Goal: Check status: Check status

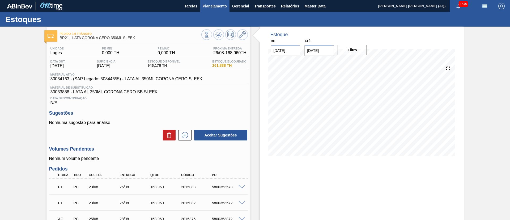
click at [218, 8] on span "Planejamento" at bounding box center [215, 6] width 24 height 6
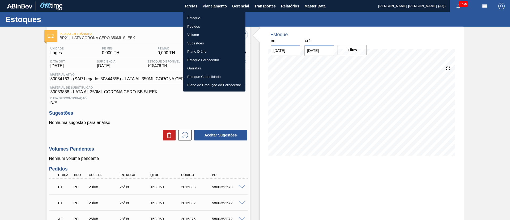
click at [458, 20] on div at bounding box center [255, 110] width 510 height 220
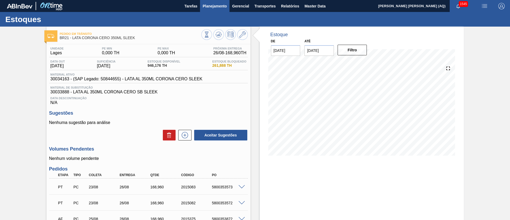
click at [222, 8] on span "Planejamento" at bounding box center [215, 6] width 24 height 6
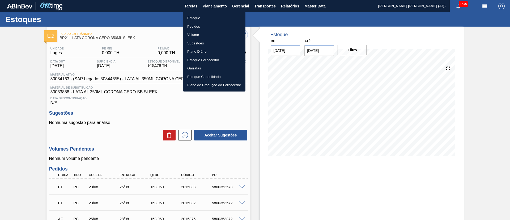
click at [199, 19] on li "Estoque" at bounding box center [214, 18] width 62 height 8
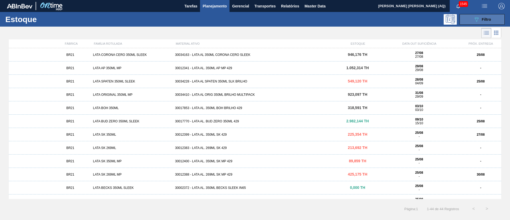
click at [487, 24] on button "089F7B8B-B2A5-4AFE-B5C0-19BA573D28AC Filtro" at bounding box center [481, 19] width 45 height 11
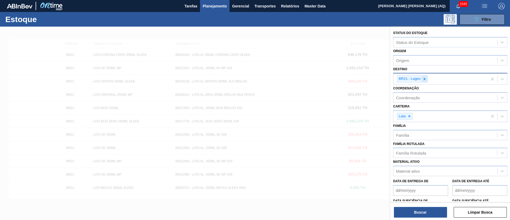
click at [426, 79] on icon at bounding box center [424, 79] width 4 height 4
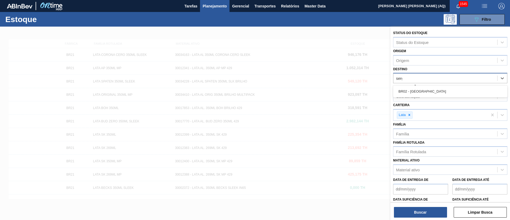
type input "sergi"
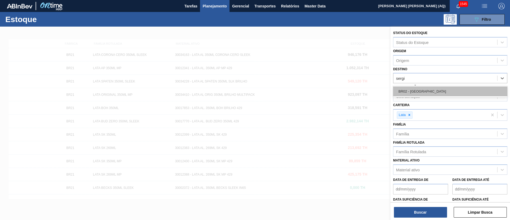
click at [431, 90] on div "BR02 - [GEOGRAPHIC_DATA]" at bounding box center [450, 91] width 114 height 10
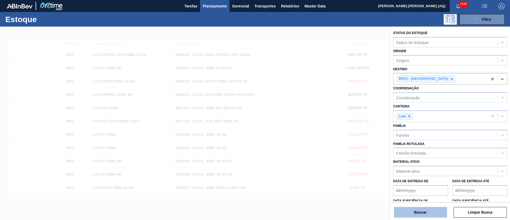
click at [431, 211] on button "Buscar" at bounding box center [420, 212] width 53 height 11
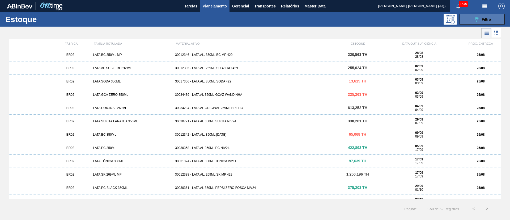
click at [473, 23] on button "089F7B8B-B2A5-4AFE-B5C0-19BA573D28AC Filtro" at bounding box center [481, 19] width 45 height 11
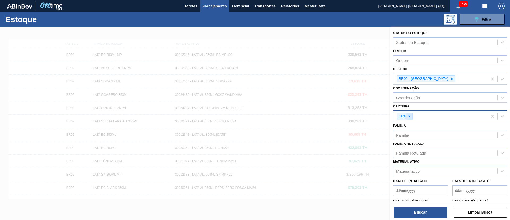
click at [409, 118] on icon at bounding box center [409, 116] width 4 height 4
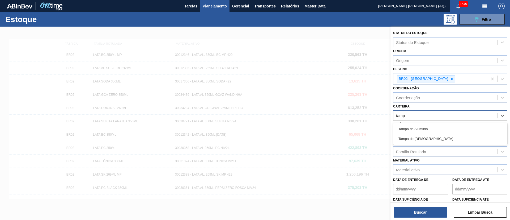
type input "[GEOGRAPHIC_DATA]"
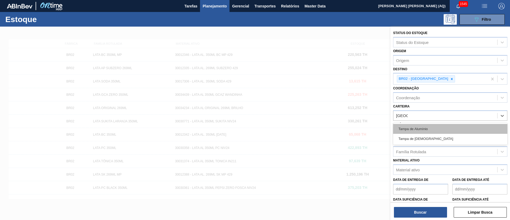
click at [428, 130] on div "Tampa de Alumínio" at bounding box center [450, 129] width 114 height 10
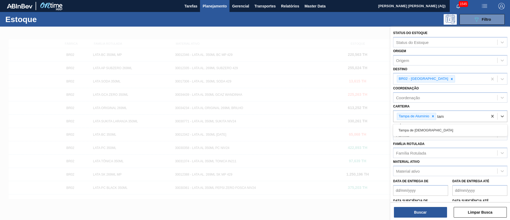
type input "tam"
click at [448, 134] on div "Família" at bounding box center [445, 135] width 104 height 8
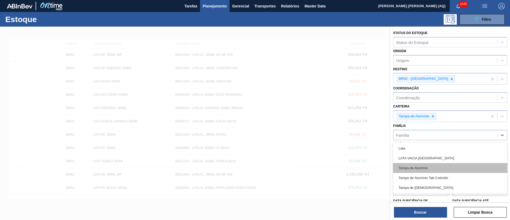
click at [447, 172] on div "Tampa de Alumínio" at bounding box center [450, 168] width 114 height 10
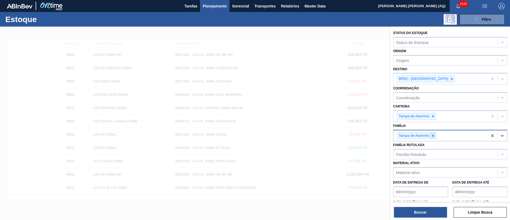
click at [434, 136] on icon at bounding box center [433, 136] width 4 height 4
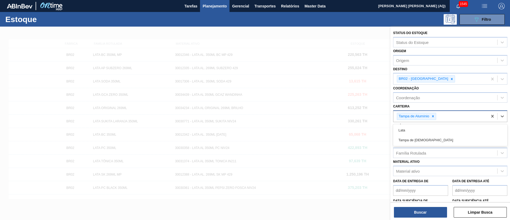
click at [443, 115] on div "Tampa de Alumínio" at bounding box center [440, 116] width 94 height 11
type input "tamp"
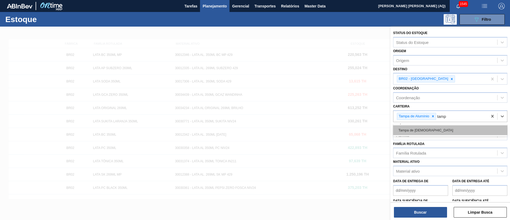
click at [450, 126] on div "Tampa de [DEMOGRAPHIC_DATA]" at bounding box center [450, 130] width 114 height 10
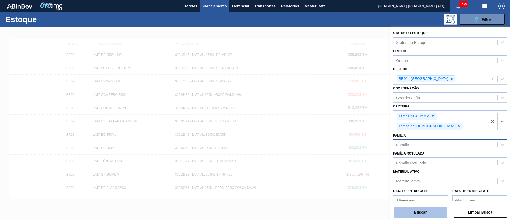
click at [426, 212] on button "Buscar" at bounding box center [420, 212] width 53 height 11
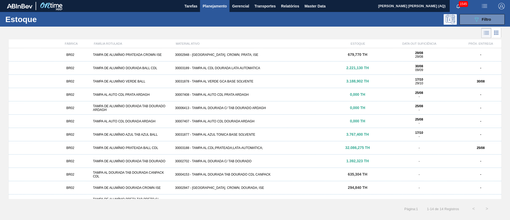
click at [323, 148] on div "30003188 - TAMPA AL.CDL;PRATEADA;LATA-AUTOMATICA;" at bounding box center [255, 148] width 164 height 4
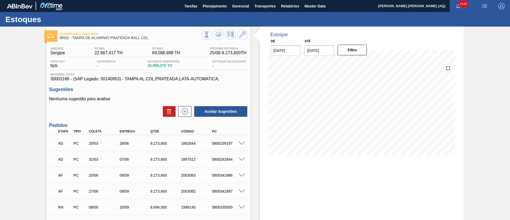
click at [319, 52] on input "[DATE]" at bounding box center [318, 50] width 29 height 11
click at [362, 64] on button "Next Month" at bounding box center [364, 63] width 4 height 4
click at [307, 62] on button "Previous Month" at bounding box center [309, 63] width 4 height 4
click at [327, 114] on div "30" at bounding box center [327, 114] width 7 height 7
type input "[DATE]"
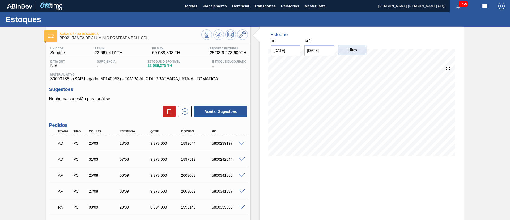
click at [347, 50] on button "Filtro" at bounding box center [351, 50] width 29 height 11
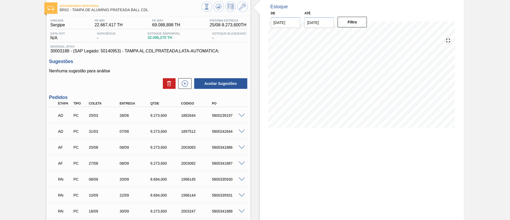
scroll to position [40, 0]
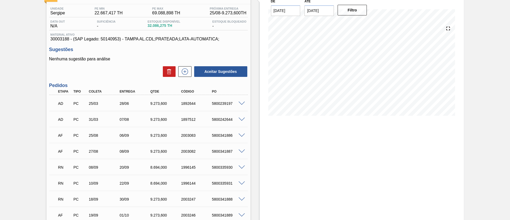
click at [238, 103] on span at bounding box center [241, 103] width 6 height 4
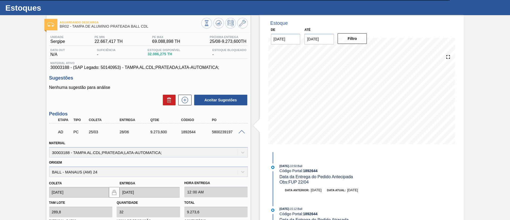
scroll to position [0, 0]
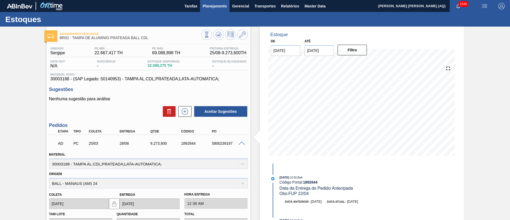
click at [210, 7] on span "Planejamento" at bounding box center [215, 6] width 24 height 6
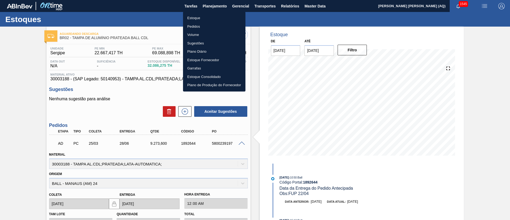
click at [199, 16] on li "Estoque" at bounding box center [214, 18] width 62 height 8
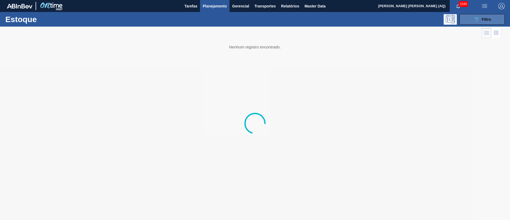
click at [490, 17] on span "Filtro" at bounding box center [486, 19] width 9 height 4
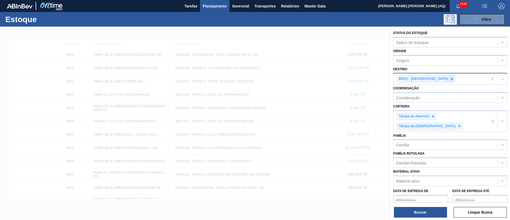
click at [450, 80] on icon at bounding box center [452, 79] width 4 height 4
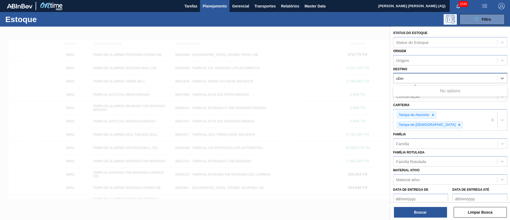
type input "uberl"
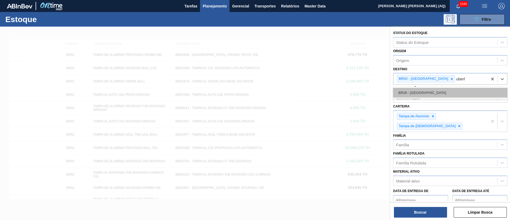
click at [479, 90] on div "BR26 - [GEOGRAPHIC_DATA]" at bounding box center [450, 93] width 114 height 10
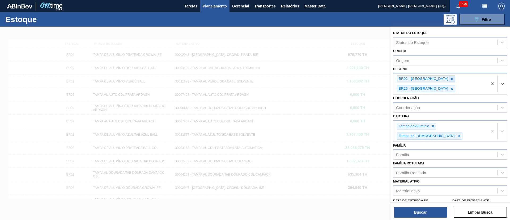
click at [450, 79] on icon at bounding box center [452, 79] width 4 height 4
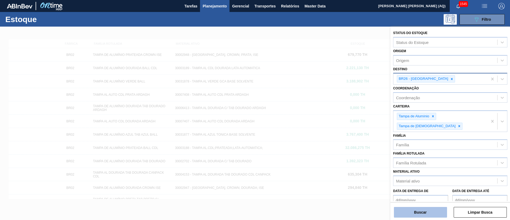
click at [424, 210] on button "Buscar" at bounding box center [420, 212] width 53 height 11
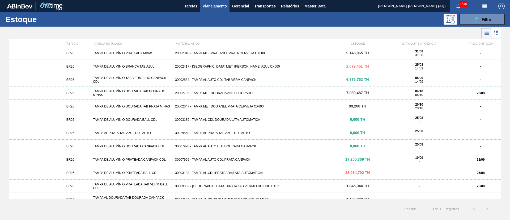
scroll to position [22, 0]
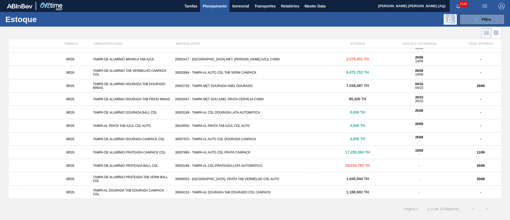
click at [250, 179] on div "30009353 - [GEOGRAPHIC_DATA]. PRATA TAB VERMELHO CDL AUTO" at bounding box center [255, 179] width 164 height 4
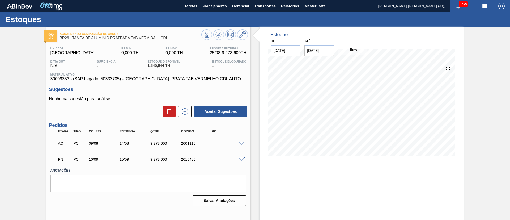
click at [242, 142] on span at bounding box center [241, 143] width 6 height 4
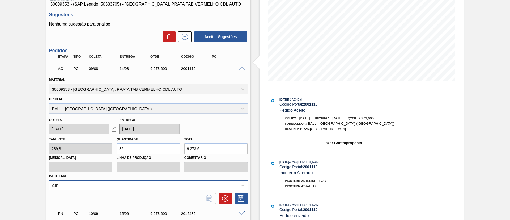
scroll to position [40, 0]
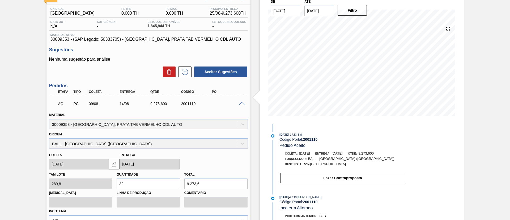
click at [240, 102] on span at bounding box center [241, 104] width 6 height 4
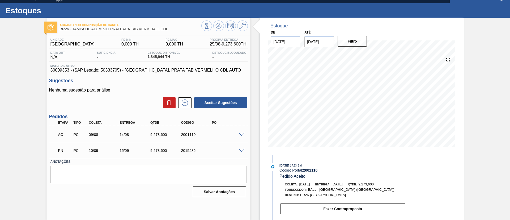
click at [0, 153] on div "Aguardando Composição de Carga BR26 - [GEOGRAPHIC_DATA] DE ALUMÍNIO PRATEADA TA…" at bounding box center [255, 119] width 510 height 202
click at [487, 124] on div "Aguardando Composição de Carga BR26 - [GEOGRAPHIC_DATA] DE ALUMÍNIO PRATEADA TA…" at bounding box center [255, 119] width 510 height 202
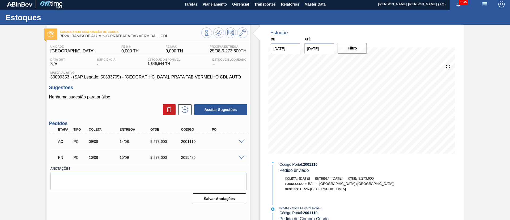
scroll to position [0, 0]
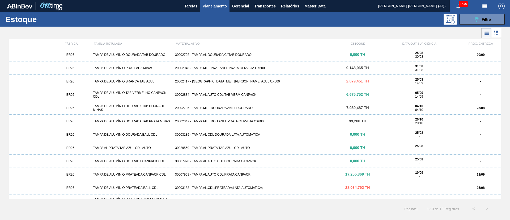
click at [351, 93] on span "6.675,752 TH" at bounding box center [357, 94] width 23 height 4
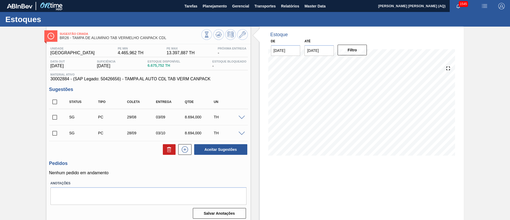
click at [309, 46] on input "[DATE]" at bounding box center [318, 50] width 29 height 11
click at [361, 63] on div "setembro 2025" at bounding box center [336, 63] width 64 height 5
click at [363, 63] on button "Next Month" at bounding box center [364, 63] width 4 height 4
click at [324, 54] on input "[DATE]" at bounding box center [318, 50] width 29 height 11
click at [364, 63] on button "Next Month" at bounding box center [364, 63] width 4 height 4
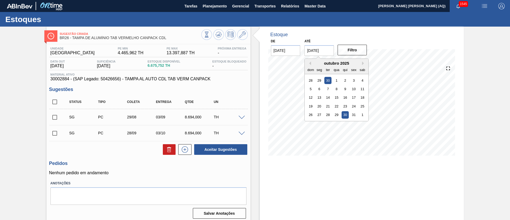
click at [328, 79] on div "30" at bounding box center [327, 79] width 7 height 7
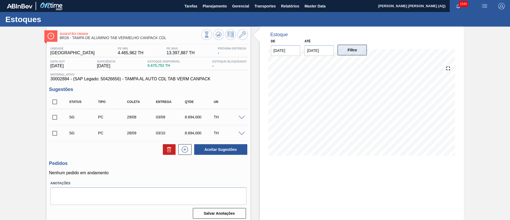
click at [354, 50] on button "Filtro" at bounding box center [351, 50] width 29 height 11
click at [352, 54] on button "Filtro" at bounding box center [351, 50] width 29 height 11
click at [480, 131] on div "Sugestão Criada BR26 - [GEOGRAPHIC_DATA] DE ALUMÍNIO TAB VERMELHO CANPACK CDL U…" at bounding box center [255, 128] width 510 height 202
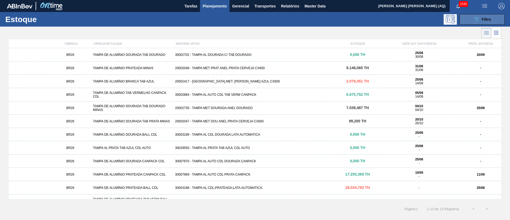
click at [481, 16] on div "089F7B8B-B2A5-4AFE-B5C0-19BA573D28AC Filtro" at bounding box center [482, 19] width 18 height 6
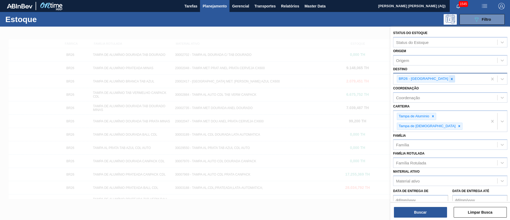
click at [450, 79] on icon at bounding box center [452, 79] width 4 height 4
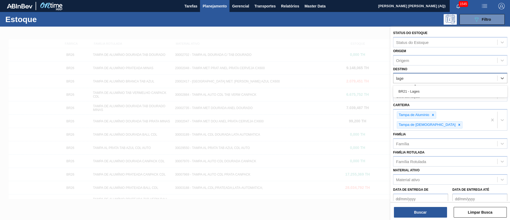
type input "lages"
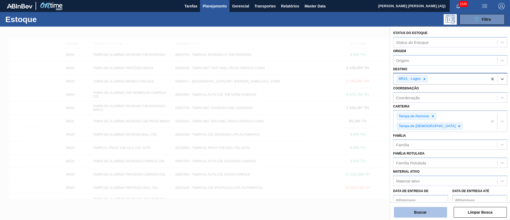
click at [436, 209] on button "Buscar" at bounding box center [420, 212] width 53 height 11
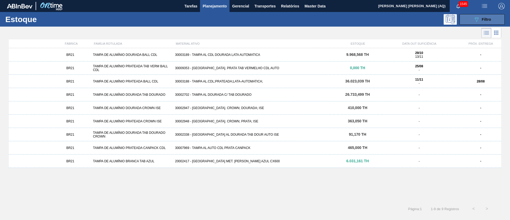
click at [464, 20] on button "089F7B8B-B2A5-4AFE-B5C0-19BA573D28AC Filtro" at bounding box center [481, 19] width 45 height 11
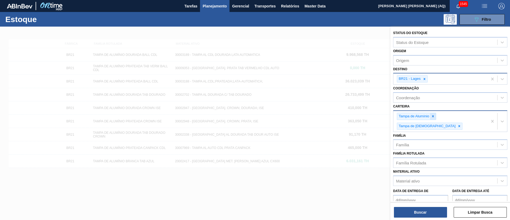
click at [431, 118] on icon at bounding box center [433, 116] width 4 height 4
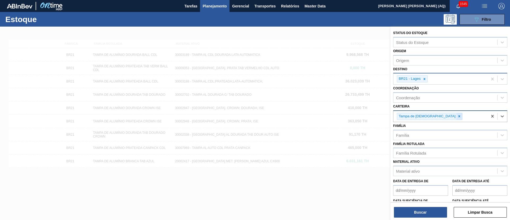
click at [456, 114] on div at bounding box center [459, 116] width 6 height 7
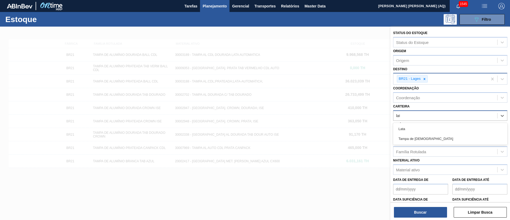
type input "lata"
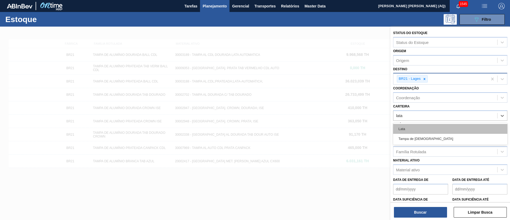
click at [427, 125] on div "Lata" at bounding box center [450, 129] width 114 height 10
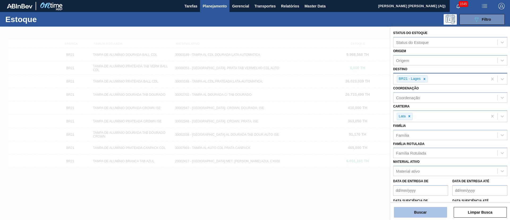
click at [426, 209] on button "Buscar" at bounding box center [420, 212] width 53 height 11
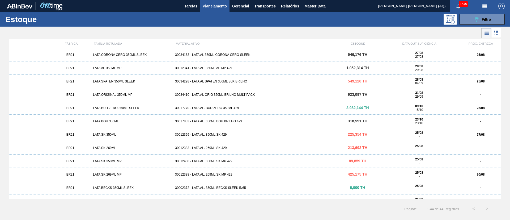
click at [254, 52] on div "BR21 [PERSON_NAME] CERO 350ML SLEEK 30034163 - LATA AL 350ML CORONA CERO SLEEK …" at bounding box center [255, 54] width 492 height 13
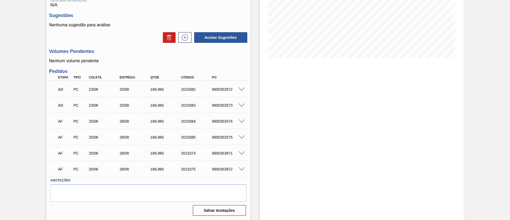
scroll to position [98, 0]
click at [509, 87] on div "Aguardando Descarga BR21 - [PERSON_NAME] CERO 350ML SLEEK Unidade [PERSON_NAME]…" at bounding box center [255, 74] width 510 height 291
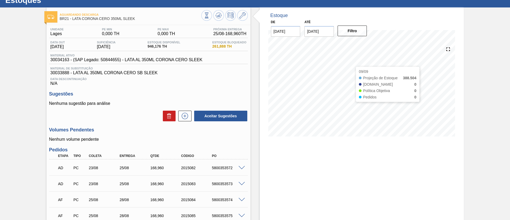
scroll to position [0, 0]
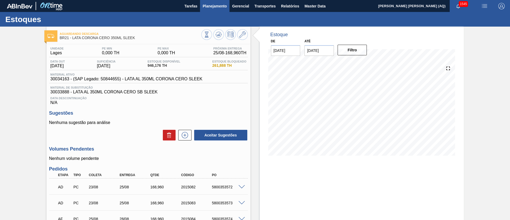
click at [213, 6] on span "Planejamento" at bounding box center [215, 6] width 24 height 6
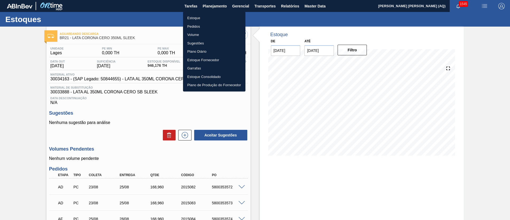
click at [196, 17] on li "Estoque" at bounding box center [214, 18] width 62 height 8
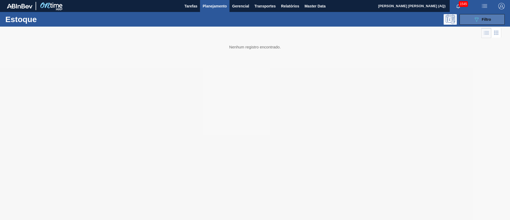
click at [470, 18] on button "089F7B8B-B2A5-4AFE-B5C0-19BA573D28AC Filtro" at bounding box center [481, 19] width 45 height 11
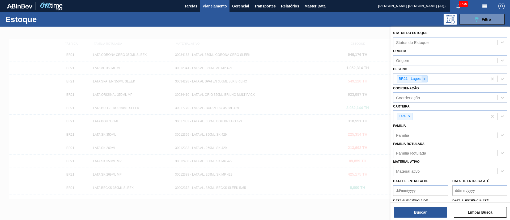
click at [424, 80] on icon at bounding box center [424, 79] width 4 height 4
type input "C"
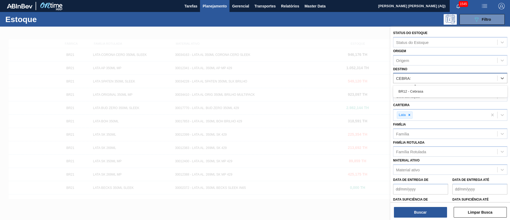
type input "CEBRASA"
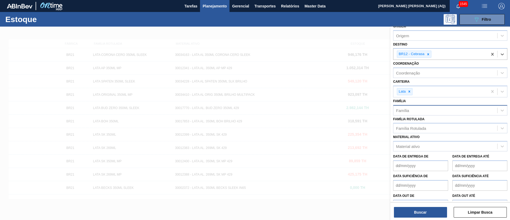
scroll to position [37, 0]
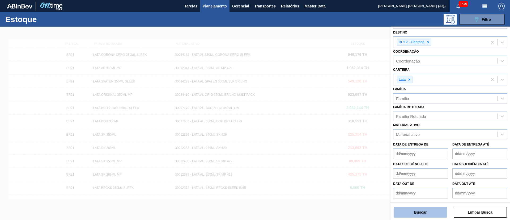
click at [405, 211] on button "Buscar" at bounding box center [420, 212] width 53 height 11
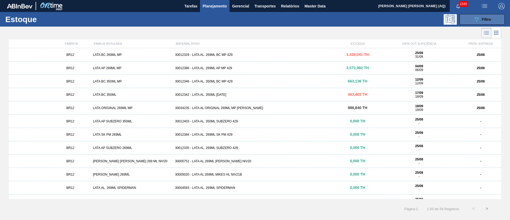
click at [484, 19] on span "Filtro" at bounding box center [486, 19] width 9 height 4
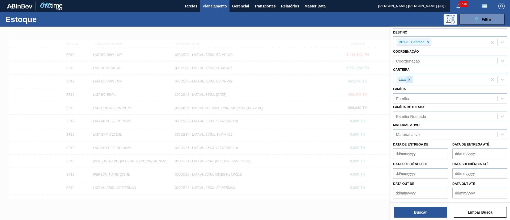
click at [410, 80] on icon at bounding box center [409, 80] width 4 height 4
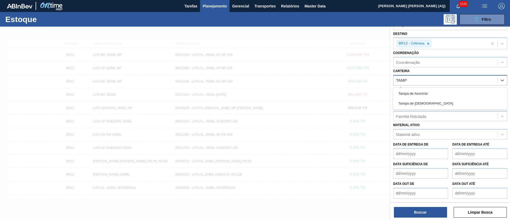
type input "[GEOGRAPHIC_DATA]"
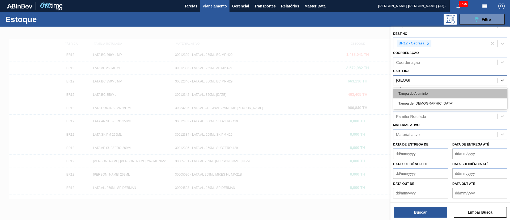
click at [436, 94] on div "Tampa de Alumínio" at bounding box center [450, 93] width 114 height 10
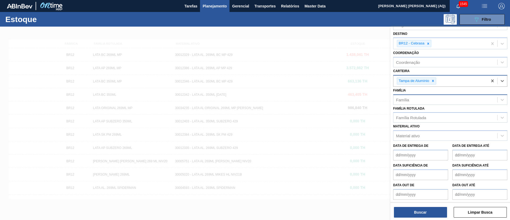
scroll to position [37, 0]
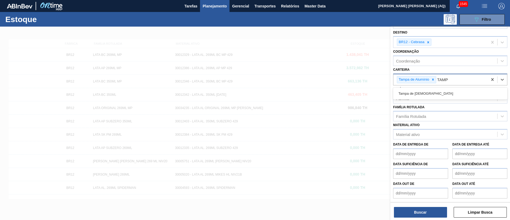
type input "[GEOGRAPHIC_DATA]"
click at [435, 93] on div "Tampa de [DEMOGRAPHIC_DATA]" at bounding box center [450, 93] width 114 height 10
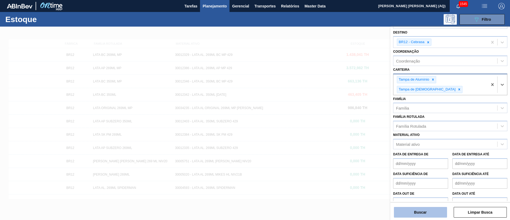
click at [431, 213] on button "Buscar" at bounding box center [420, 212] width 53 height 11
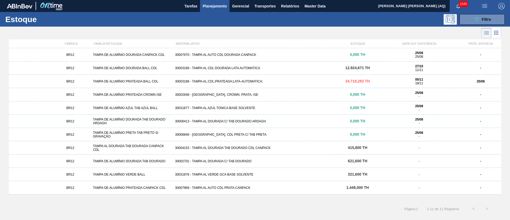
click at [213, 81] on div "30003188 - TAMPA AL.CDL;PRATEADA;LATA-AUTOMATICA;" at bounding box center [255, 81] width 164 height 4
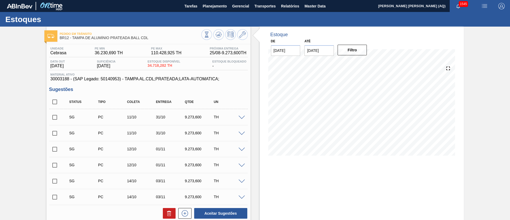
click at [54, 103] on input "checkbox" at bounding box center [54, 101] width 11 height 11
checkbox input "true"
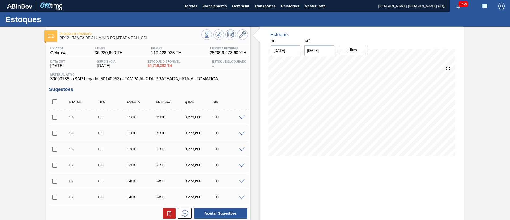
checkbox input "true"
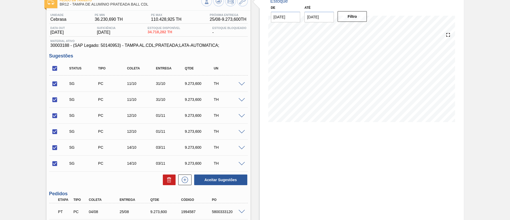
scroll to position [80, 0]
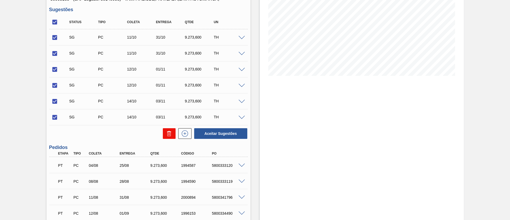
click at [167, 134] on icon at bounding box center [168, 134] width 3 height 4
checkbox input "false"
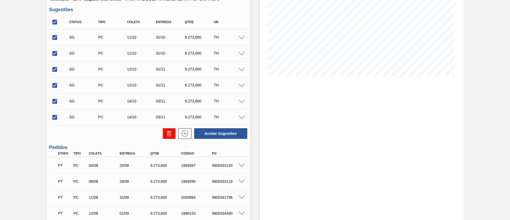
checkbox input "false"
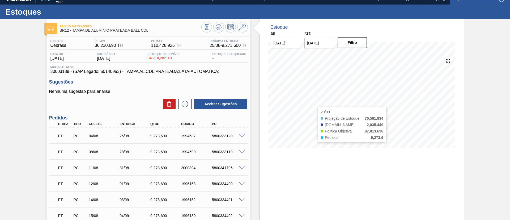
scroll to position [0, 0]
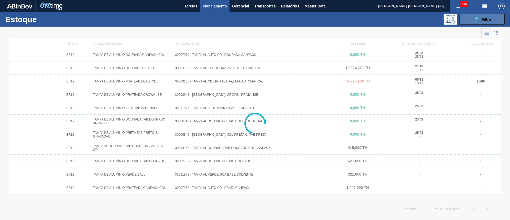
click at [478, 18] on icon at bounding box center [476, 19] width 4 height 5
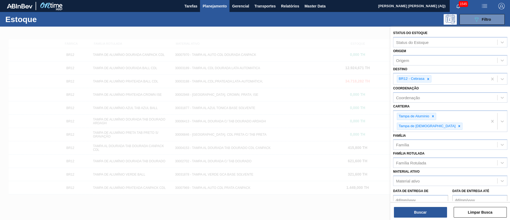
click at [425, 79] on div at bounding box center [428, 78] width 6 height 7
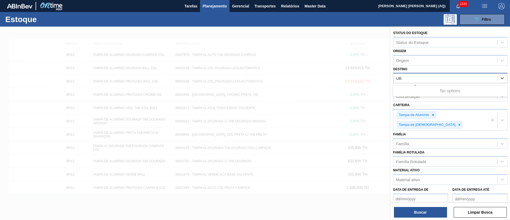
type input "U"
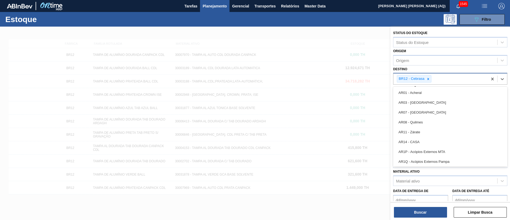
click at [425, 77] on div at bounding box center [428, 78] width 6 height 7
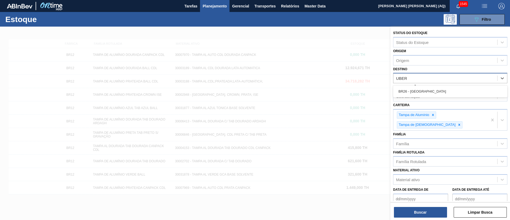
type input "UBERL"
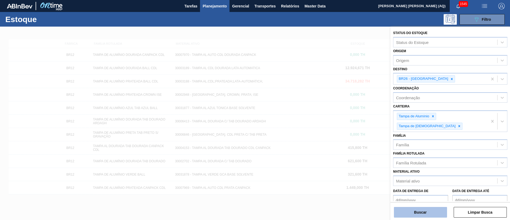
click at [428, 214] on button "Buscar" at bounding box center [420, 212] width 53 height 11
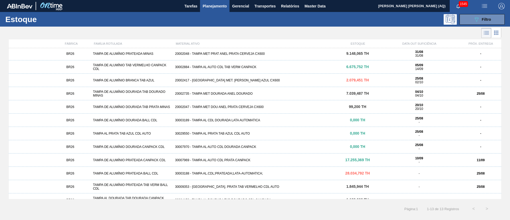
scroll to position [22, 0]
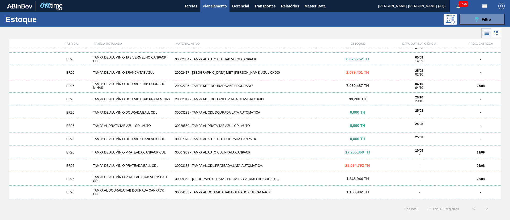
click at [247, 178] on div "30009353 - [GEOGRAPHIC_DATA]. PRATA TAB VERMELHO CDL AUTO" at bounding box center [255, 179] width 164 height 4
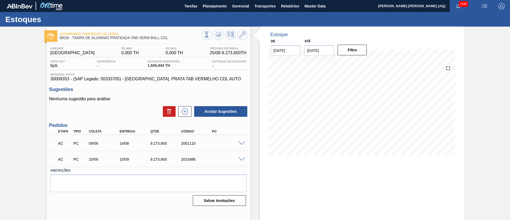
click at [18, 124] on div "Aguardando Composição de Carga BR26 - [GEOGRAPHIC_DATA] DE ALUMÍNIO PRATEADA TA…" at bounding box center [255, 128] width 510 height 202
click at [241, 157] on span at bounding box center [241, 159] width 6 height 4
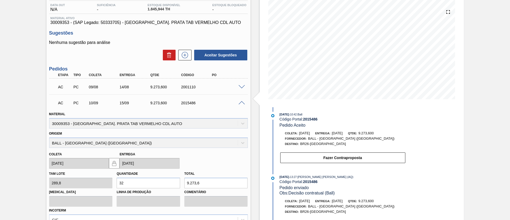
scroll to position [119, 0]
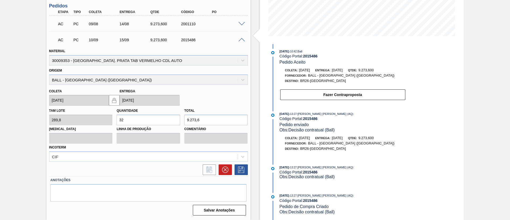
click at [179, 40] on div "2015486" at bounding box center [193, 40] width 31 height 4
click at [315, 200] on strong "2015486" at bounding box center [310, 200] width 15 height 4
click at [338, 211] on div "Obs: Decisão contratual (Ball)" at bounding box center [342, 211] width 126 height 5
drag, startPoint x: 340, startPoint y: 209, endPoint x: 290, endPoint y: 210, distance: 50.2
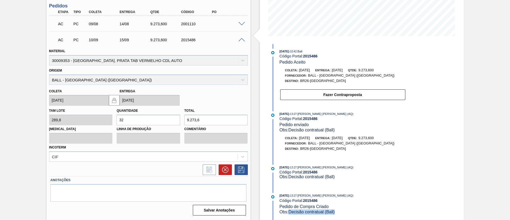
click at [290, 210] on div "Obs: Decisão contratual (Ball)" at bounding box center [342, 211] width 126 height 5
click at [383, 169] on div "[DATE] 13:27 : [PERSON_NAME] [PERSON_NAME] (AQ)" at bounding box center [342, 166] width 126 height 5
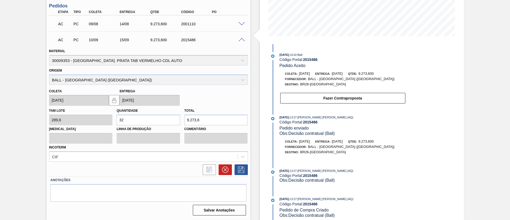
click at [191, 166] on div at bounding box center [148, 169] width 199 height 11
click at [241, 39] on span at bounding box center [241, 40] width 6 height 4
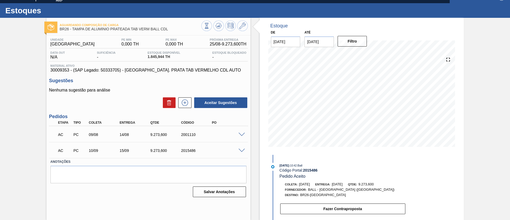
scroll to position [9, 0]
drag, startPoint x: 321, startPoint y: 179, endPoint x: 278, endPoint y: 173, distance: 43.4
click at [278, 173] on div "[DATE] 10:42 : Ball Código Portal: 2015486 Pedido Aceito [PERSON_NAME]: [DATE] …" at bounding box center [337, 189] width 137 height 54
click at [463, 187] on div "Aguardando Composição de Carga BR26 - [GEOGRAPHIC_DATA] DE ALUMÍNIO PRATEADA TA…" at bounding box center [255, 119] width 510 height 202
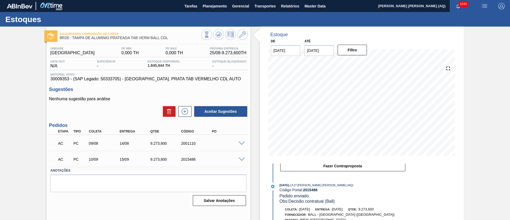
scroll to position [0, 0]
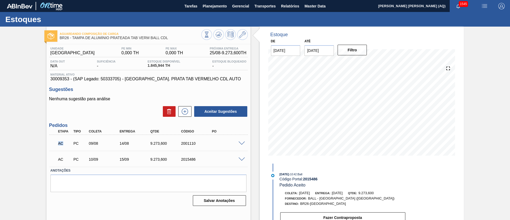
drag, startPoint x: 62, startPoint y: 141, endPoint x: 53, endPoint y: 141, distance: 9.3
click at [53, 141] on div "AC PC 09/08 14/08 9.273,[PHONE_NUMBER]" at bounding box center [148, 142] width 199 height 13
drag, startPoint x: 167, startPoint y: 142, endPoint x: 141, endPoint y: 141, distance: 25.5
click at [141, 141] on div "AC PC 09/08 14/08 9.273,[PHONE_NUMBER]" at bounding box center [147, 142] width 184 height 11
click at [178, 153] on div "AC PC 10/09 15/09 9.273,[PHONE_NUMBER]" at bounding box center [147, 158] width 184 height 11
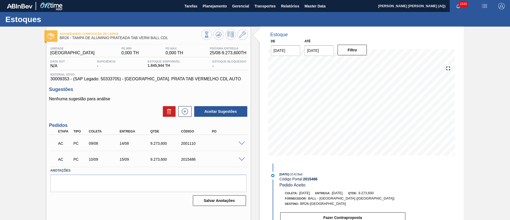
click at [241, 141] on span at bounding box center [241, 143] width 6 height 4
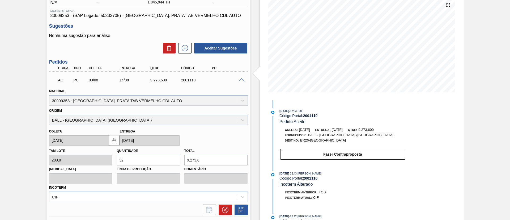
scroll to position [80, 0]
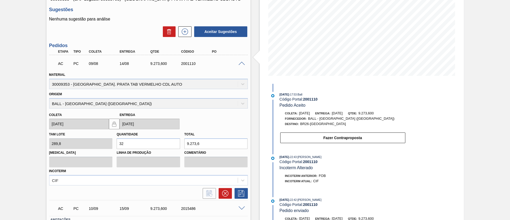
click at [242, 63] on span at bounding box center [241, 64] width 6 height 4
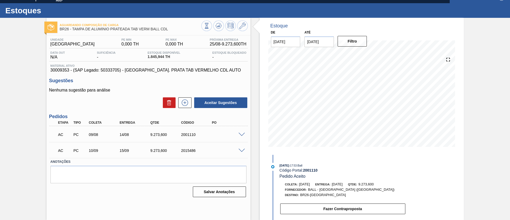
click at [197, 149] on div "2015486" at bounding box center [197, 150] width 35 height 4
click at [241, 150] on span at bounding box center [241, 150] width 6 height 4
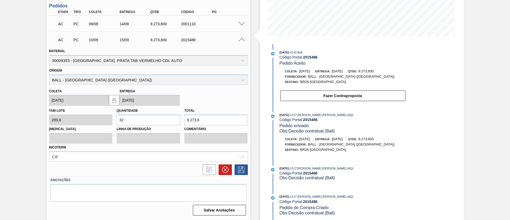
scroll to position [3, 0]
drag, startPoint x: 328, startPoint y: 209, endPoint x: 271, endPoint y: 214, distance: 57.1
click at [271, 214] on div "[DATE] 13:27 : [PERSON_NAME] [PERSON_NAME] (AQ) Código Portal: 2015486 Pedido d…" at bounding box center [337, 203] width 137 height 22
copy span "Obs: Decisão contratual (Ball)"
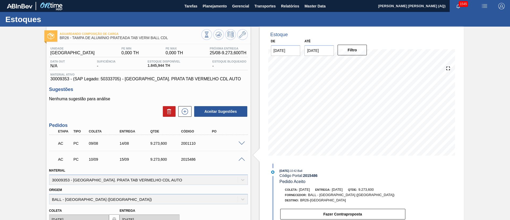
click at [241, 160] on span at bounding box center [241, 159] width 6 height 4
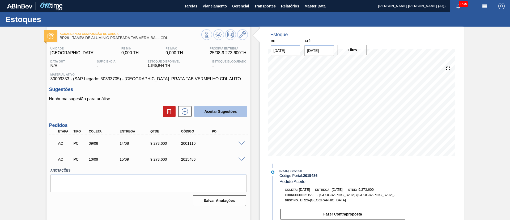
click at [226, 113] on button "Aceitar Sugestões" at bounding box center [220, 111] width 53 height 11
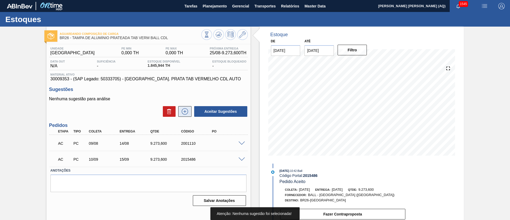
click at [183, 112] on icon at bounding box center [185, 111] width 8 height 6
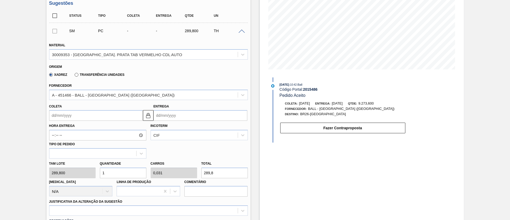
scroll to position [119, 0]
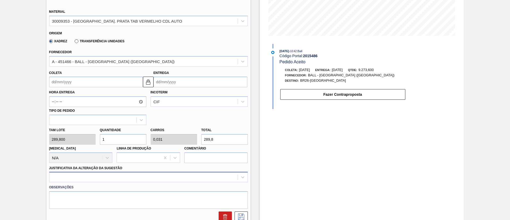
click at [147, 175] on div at bounding box center [148, 176] width 199 height 10
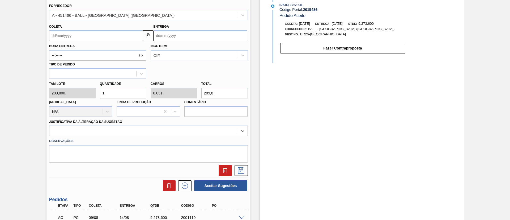
click at [272, 147] on div "Estoque De [DATE] Até [DATE] Filtro 26/08 Projeção de Estoque 11,119.544 [DOMAI…" at bounding box center [362, 72] width 204 height 423
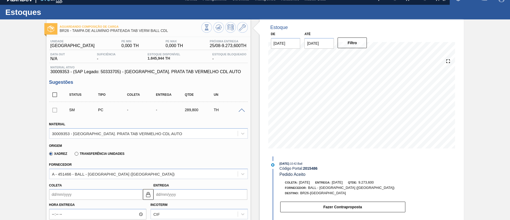
scroll to position [0, 0]
